Goal: Task Accomplishment & Management: Manage account settings

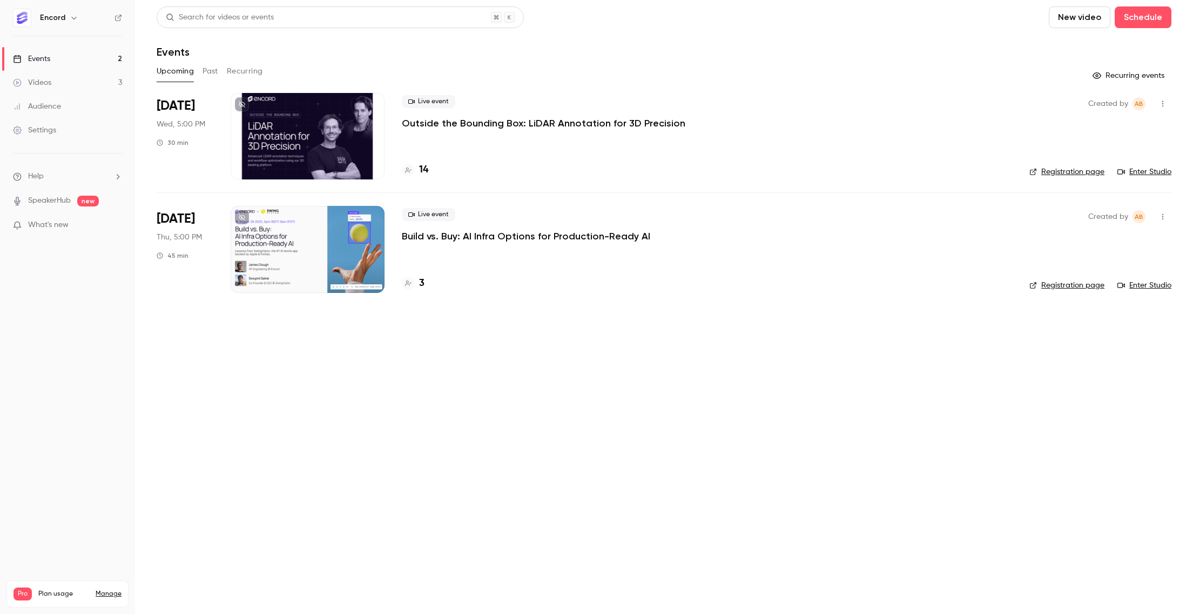
click at [545, 120] on p "Outside the Bounding Box: LiDAR Annotation for 3D Precision" at bounding box center [544, 123] width 284 height 13
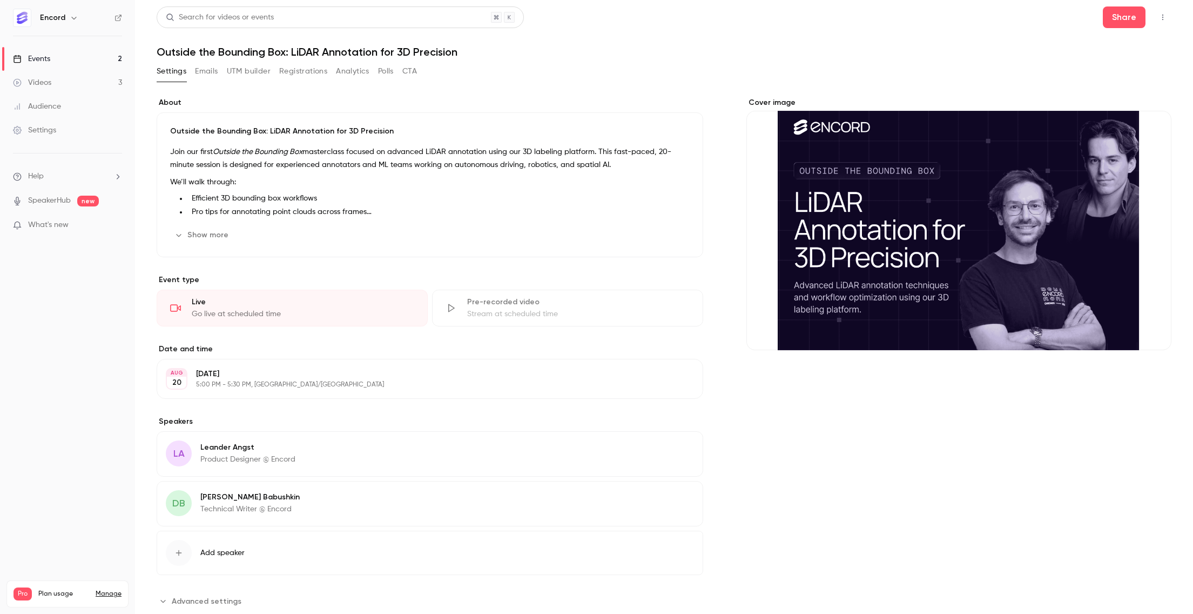
click at [294, 66] on button "Registrations" at bounding box center [303, 71] width 48 height 17
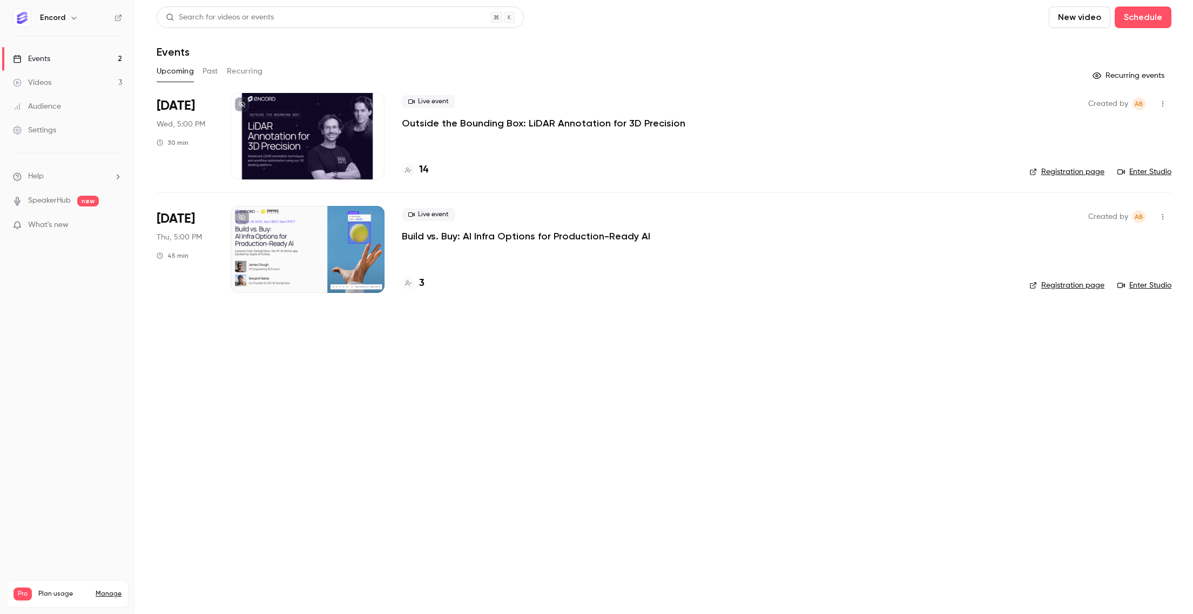
click at [461, 120] on p "Outside the Bounding Box: LiDAR Annotation for 3D Precision" at bounding box center [544, 123] width 284 height 13
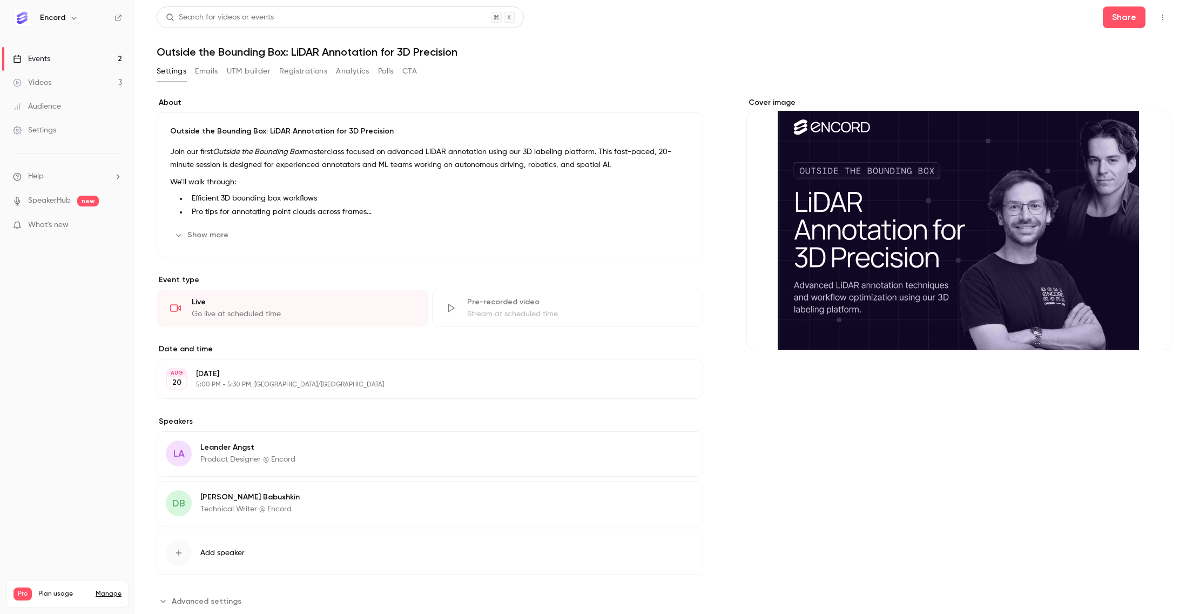
scroll to position [28, 0]
